Goal: Answer question/provide support: Share knowledge or assist other users

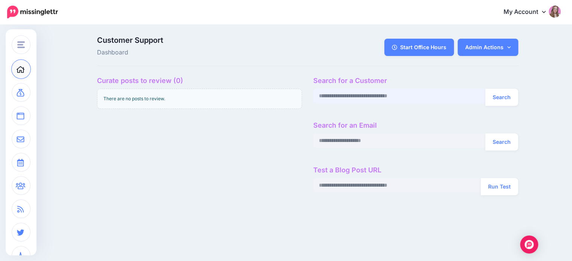
click at [365, 96] on input "text" at bounding box center [399, 96] width 172 height 15
paste input "**********"
type input "**********"
click at [485, 89] on button "Search" at bounding box center [501, 97] width 33 height 17
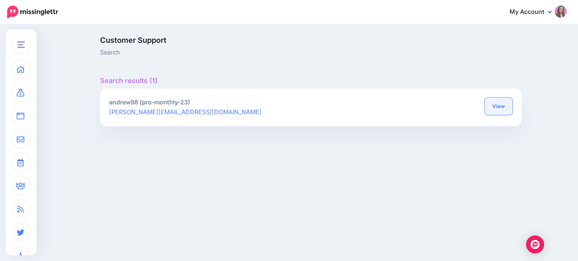
click at [509, 102] on link "View" at bounding box center [499, 106] width 28 height 17
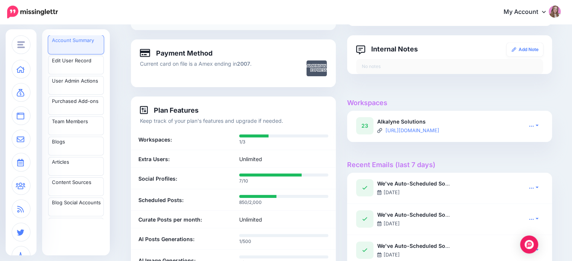
scroll to position [141, 0]
click at [533, 130] on link at bounding box center [533, 125] width 19 height 11
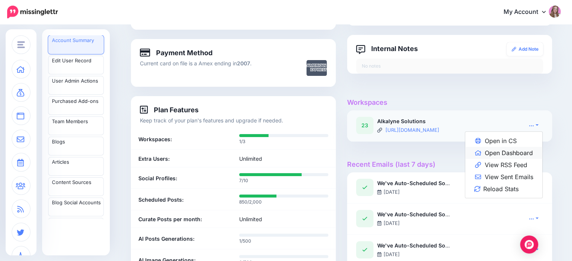
click at [522, 152] on link "Open Dashboard" at bounding box center [503, 153] width 77 height 12
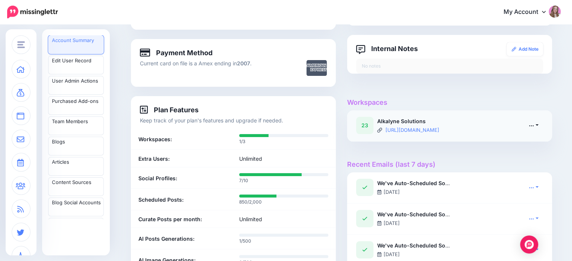
click at [534, 125] on icon at bounding box center [531, 125] width 5 height 5
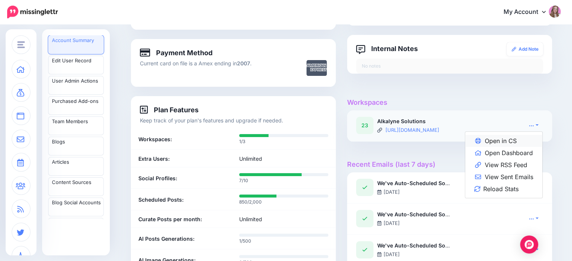
click at [530, 137] on link "Open in CS" at bounding box center [503, 141] width 77 height 12
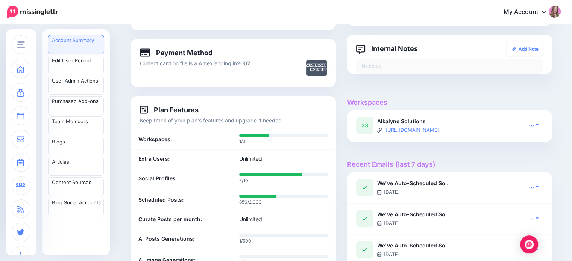
scroll to position [3, 0]
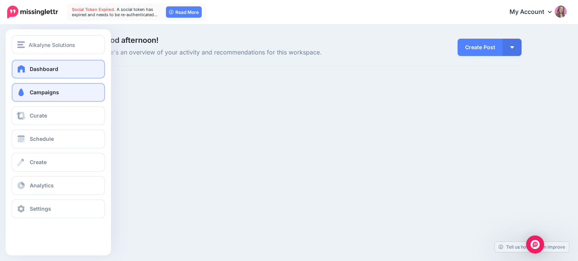
click at [23, 96] on span at bounding box center [21, 93] width 10 height 8
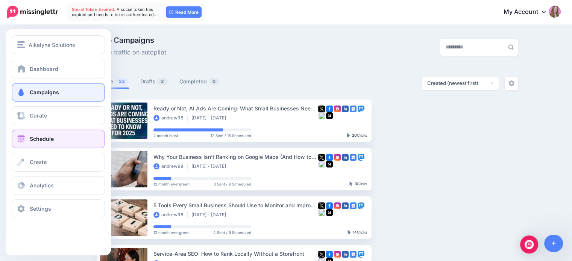
click at [51, 147] on link "Schedule" at bounding box center [58, 139] width 93 height 19
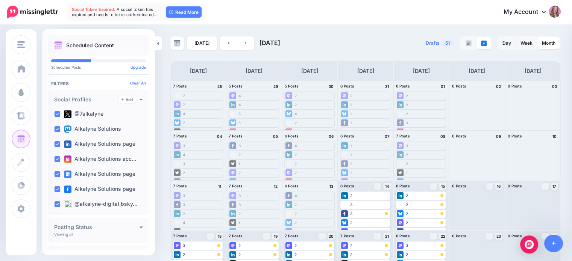
scroll to position [9, 0]
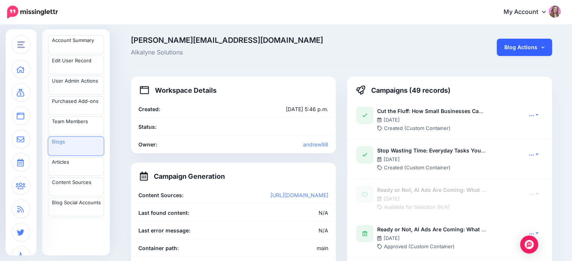
click at [532, 49] on link "Blog Actions" at bounding box center [524, 47] width 55 height 17
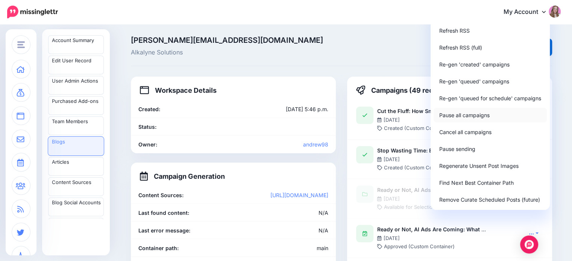
click at [480, 115] on link "Pause all campaigns" at bounding box center [490, 115] width 113 height 15
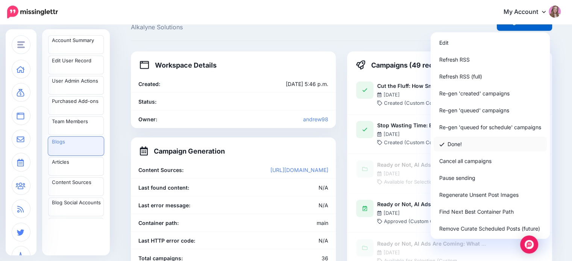
scroll to position [30, 0]
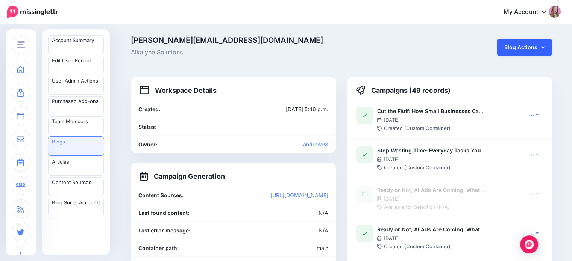
click at [534, 44] on link "Blog Actions" at bounding box center [524, 47] width 55 height 17
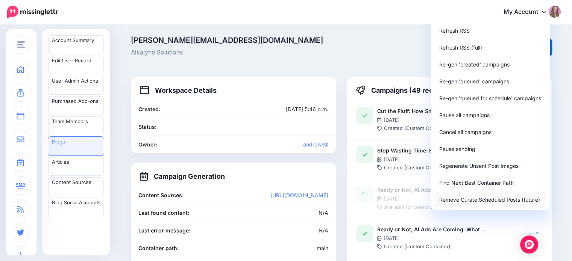
click at [481, 200] on link "Remove Curate Scheduled Posts (future)" at bounding box center [490, 200] width 113 height 15
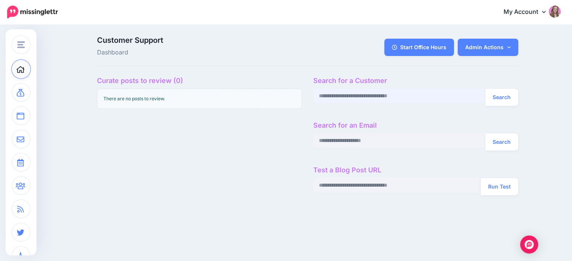
click at [348, 103] on input "text" at bounding box center [399, 96] width 172 height 15
paste input "**********"
type input "**********"
click at [485, 89] on button "Search" at bounding box center [501, 97] width 33 height 17
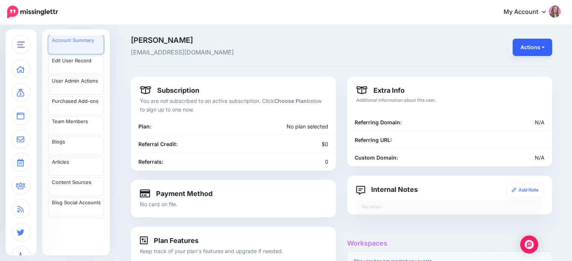
click at [530, 46] on button "Actions" at bounding box center [532, 47] width 39 height 17
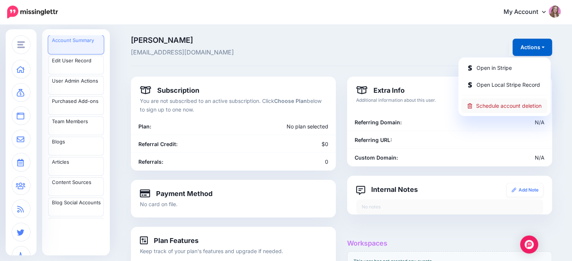
click at [504, 108] on link "Schedule account deletion" at bounding box center [504, 106] width 86 height 15
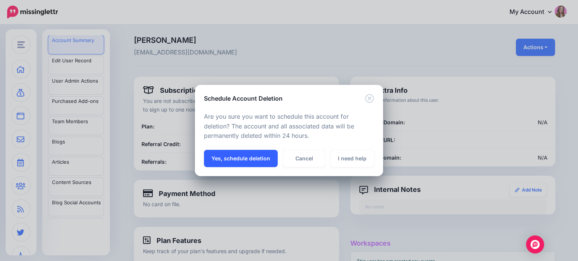
click at [254, 156] on button "Yes, schedule deletion" at bounding box center [241, 158] width 74 height 17
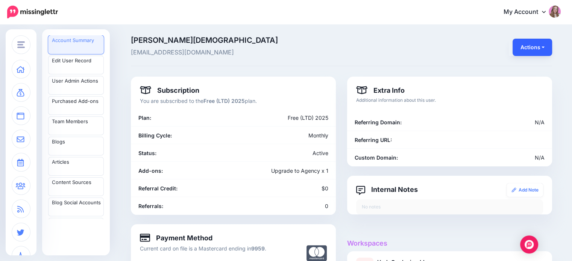
click at [541, 52] on button "Actions" at bounding box center [532, 47] width 39 height 17
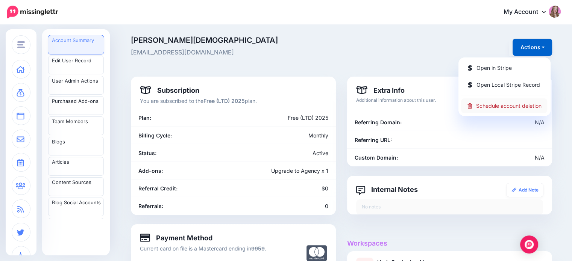
click at [517, 104] on link "Schedule account deletion" at bounding box center [504, 106] width 86 height 15
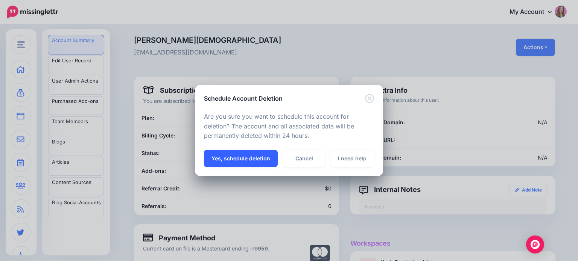
click at [251, 158] on button "Yes, schedule deletion" at bounding box center [241, 158] width 74 height 17
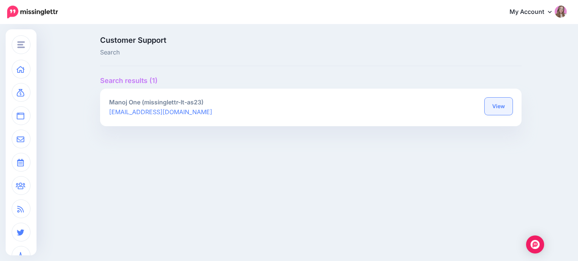
click at [495, 100] on link "View" at bounding box center [499, 106] width 28 height 17
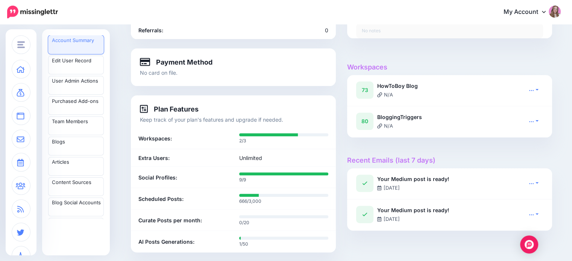
scroll to position [215, 0]
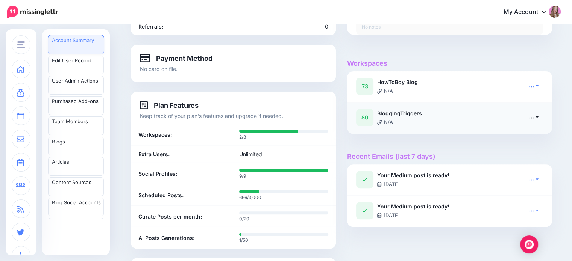
click at [534, 117] on icon at bounding box center [532, 117] width 5 height 1
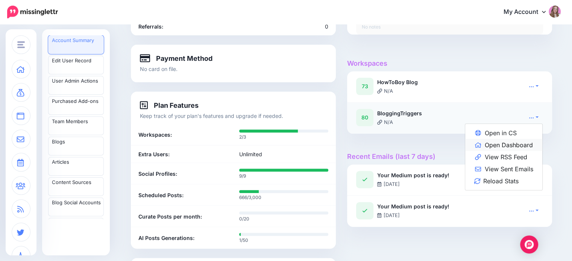
click at [520, 143] on link "Open Dashboard" at bounding box center [503, 145] width 77 height 12
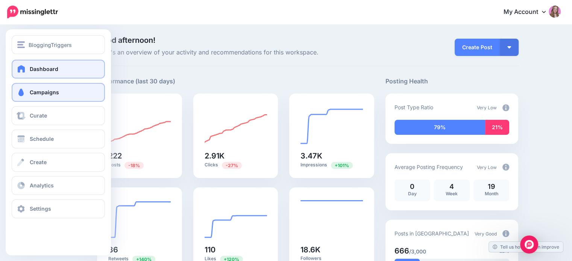
click at [29, 93] on link "Campaigns" at bounding box center [58, 92] width 93 height 19
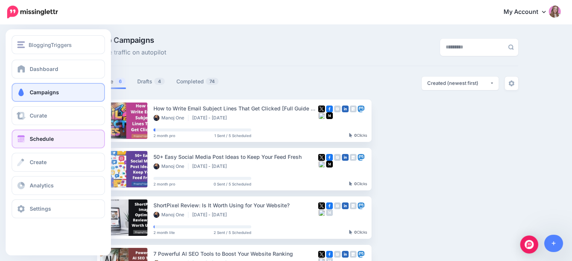
click at [33, 142] on span "Schedule" at bounding box center [42, 139] width 24 height 6
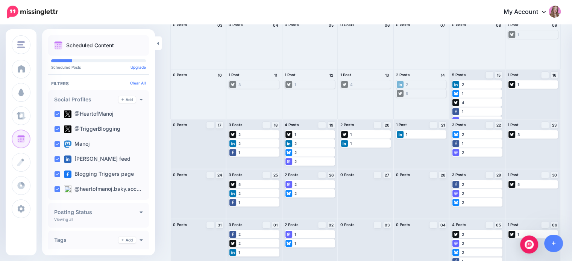
scroll to position [119, 0]
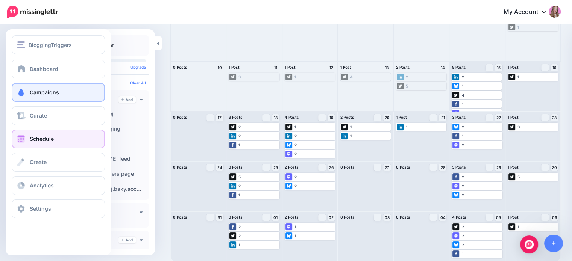
click at [30, 94] on span "Campaigns" at bounding box center [44, 92] width 29 height 6
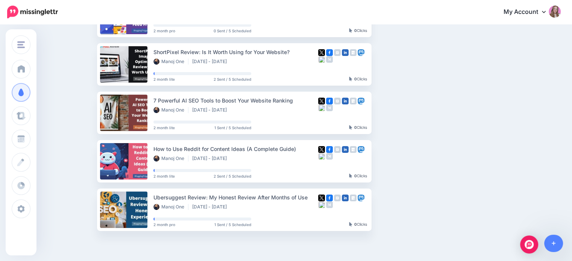
scroll to position [154, 0]
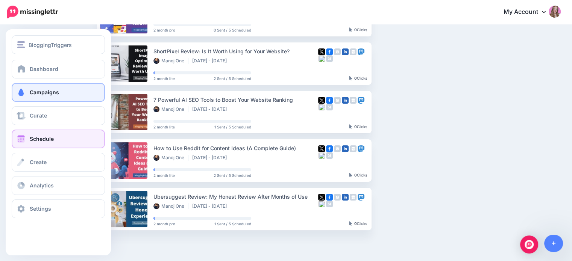
click at [36, 134] on link "Schedule" at bounding box center [58, 139] width 93 height 19
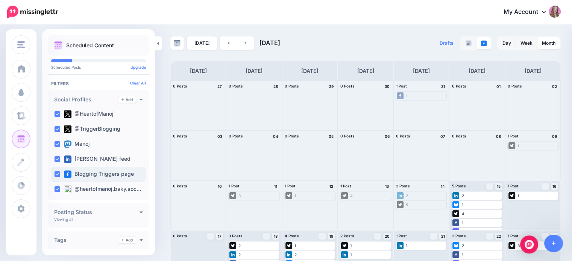
scroll to position [135, 0]
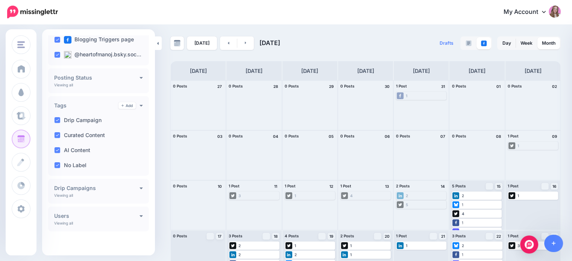
click at [78, 186] on h4 "Drip Campaigns" at bounding box center [96, 188] width 85 height 5
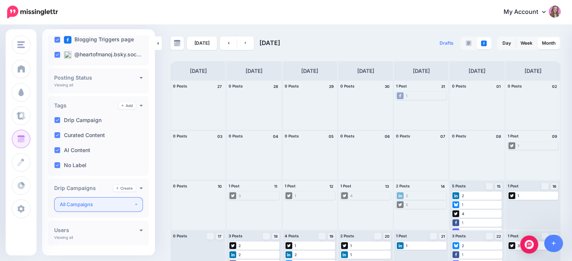
click at [94, 202] on div "All Campaigns" at bounding box center [97, 205] width 74 height 9
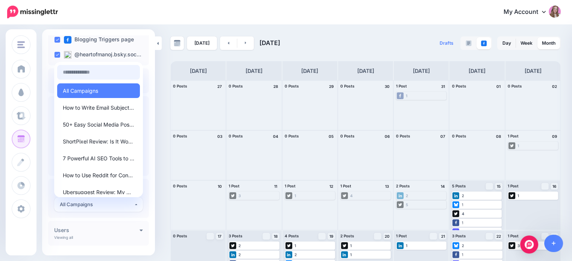
scroll to position [5, 0]
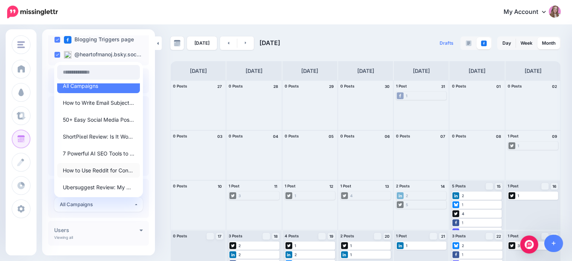
click at [91, 167] on span "How to Use Reddit for Content Ideas (A Complete Guide)" at bounding box center [98, 170] width 71 height 9
select select "********"
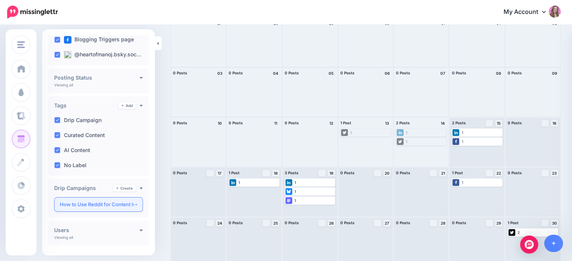
scroll to position [81, 0]
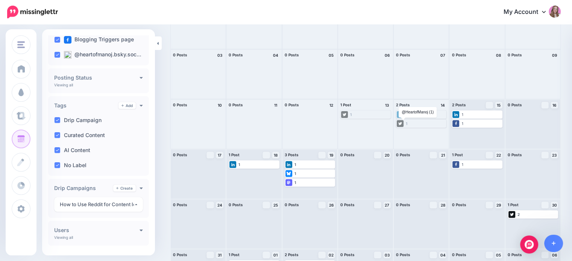
click at [404, 123] on li at bounding box center [400, 123] width 7 height 7
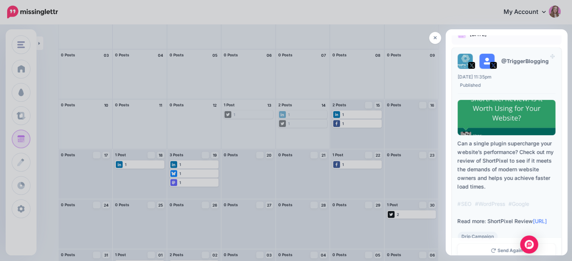
scroll to position [12, 0]
